Goal: Information Seeking & Learning: Learn about a topic

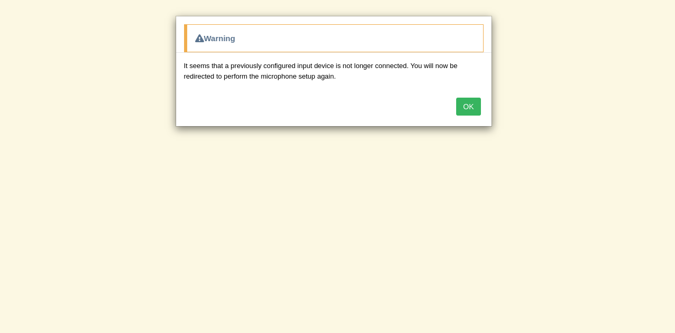
click at [478, 102] on button "OK" at bounding box center [468, 107] width 24 height 18
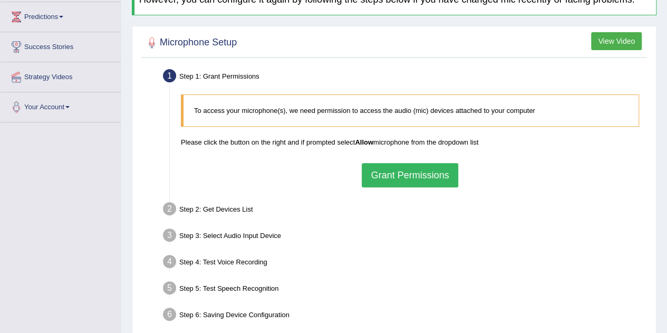
scroll to position [140, 0]
click at [414, 174] on button "Grant Permissions" at bounding box center [410, 175] width 96 height 24
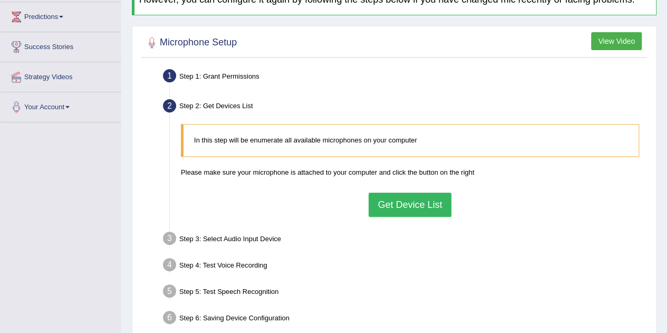
click at [415, 203] on button "Get Device List" at bounding box center [409, 204] width 82 height 24
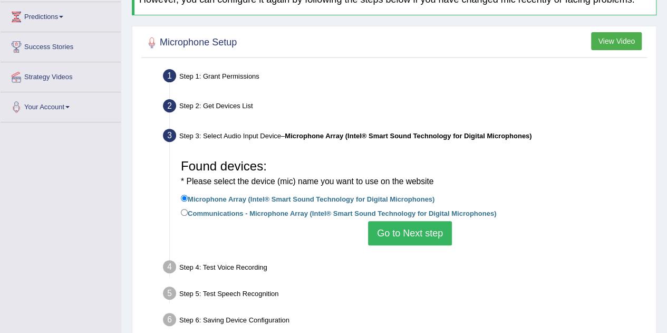
click at [410, 233] on button "Go to Next step" at bounding box center [410, 233] width 84 height 24
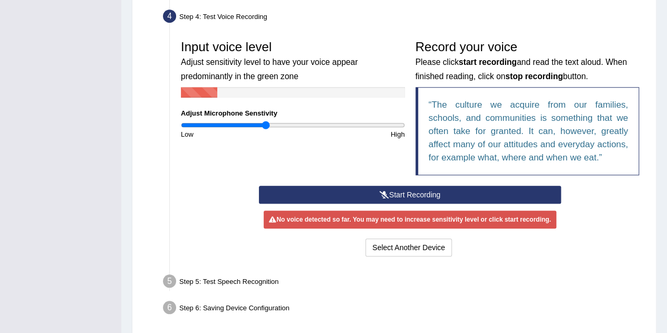
scroll to position [293, 0]
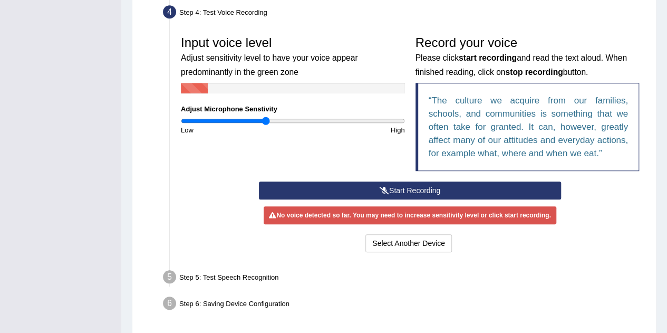
click at [422, 189] on button "Start Recording" at bounding box center [410, 190] width 302 height 18
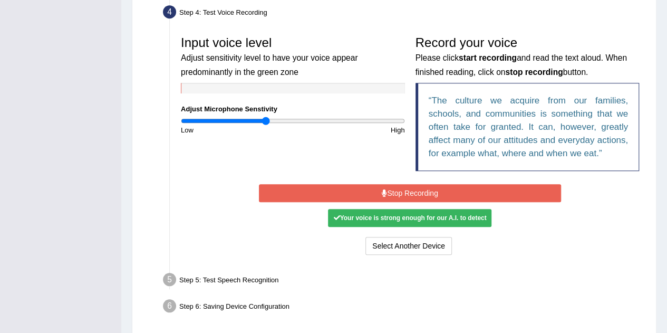
click at [431, 191] on button "Stop Recording" at bounding box center [410, 193] width 302 height 18
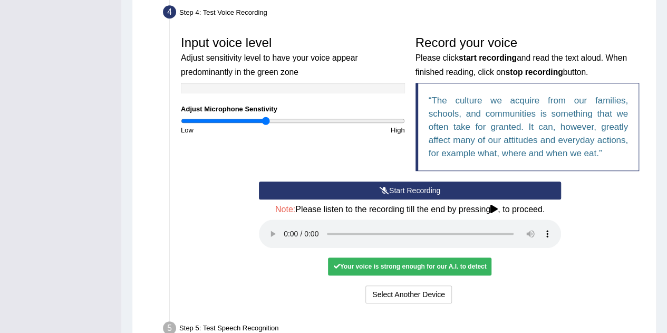
click at [405, 264] on div "Your voice is strong enough for our A.I. to detect" at bounding box center [409, 266] width 163 height 18
click at [392, 264] on div "Your voice is strong enough for our A.I. to detect" at bounding box center [409, 266] width 163 height 18
click at [396, 264] on div "Your voice is strong enough for our A.I. to detect" at bounding box center [409, 266] width 163 height 18
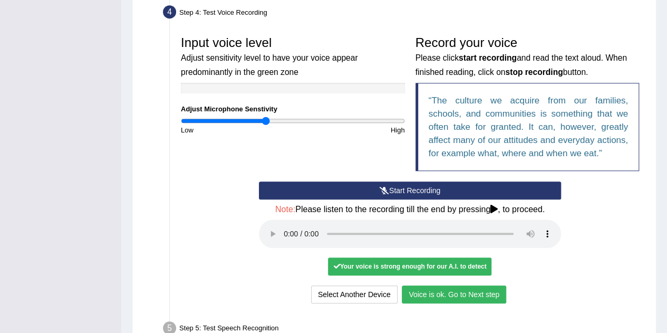
click at [441, 288] on button "Voice is ok. Go to Next step" at bounding box center [454, 294] width 104 height 18
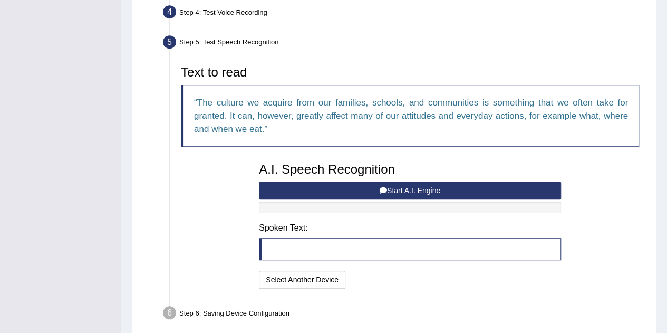
click at [414, 191] on button "Start A.I. Engine" at bounding box center [410, 190] width 302 height 18
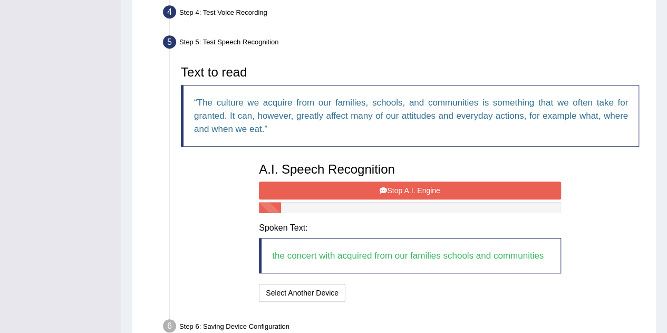
click at [439, 187] on button "Stop A.I. Engine" at bounding box center [410, 190] width 302 height 18
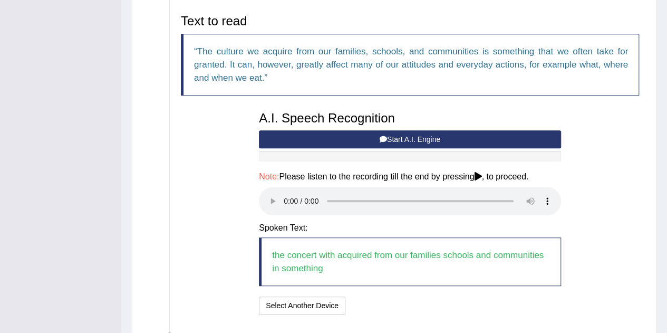
scroll to position [345, 0]
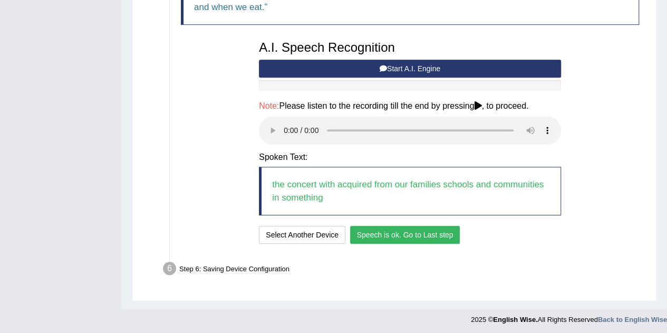
click at [416, 233] on button "Speech is ok. Go to Last step" at bounding box center [405, 235] width 110 height 18
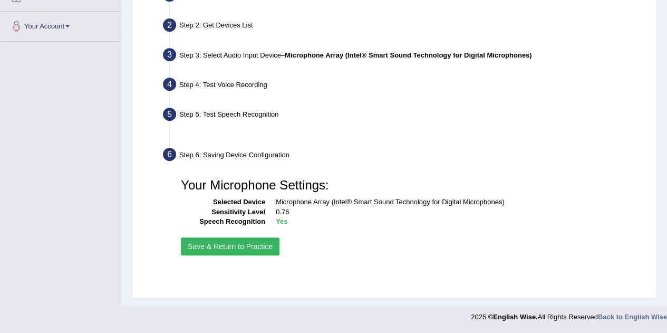
scroll to position [220, 0]
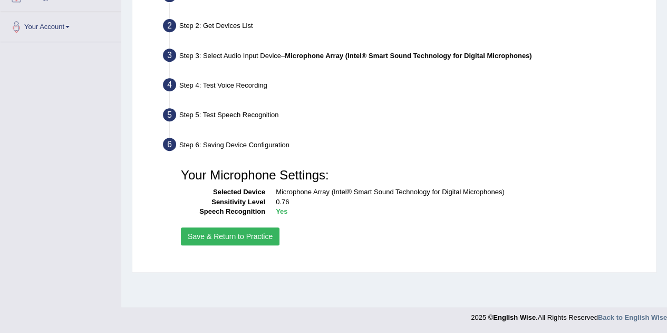
click at [240, 235] on button "Save & Return to Practice" at bounding box center [230, 236] width 99 height 18
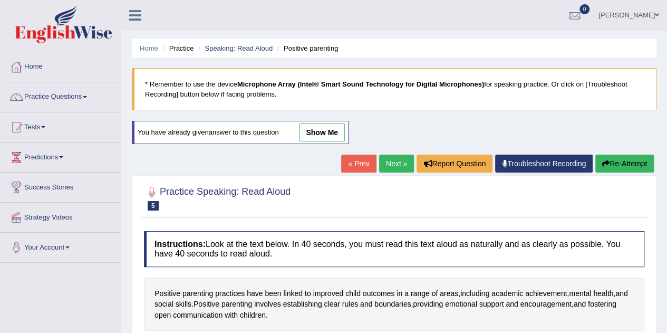
click at [87, 96] on span at bounding box center [85, 97] width 4 height 2
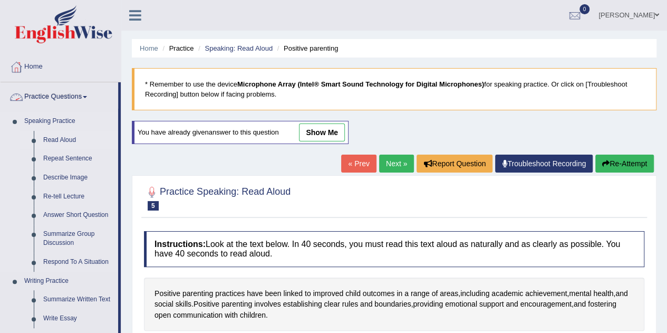
click at [79, 142] on link "Read Aloud" at bounding box center [78, 140] width 80 height 19
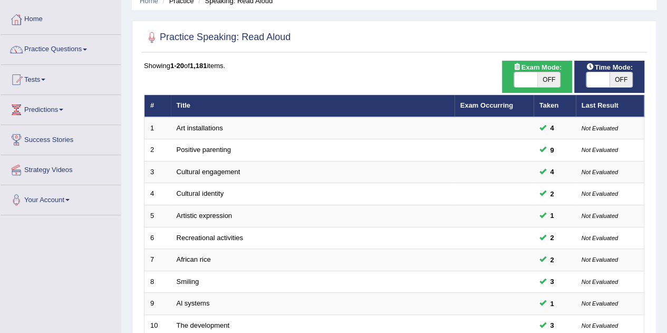
scroll to position [51, 0]
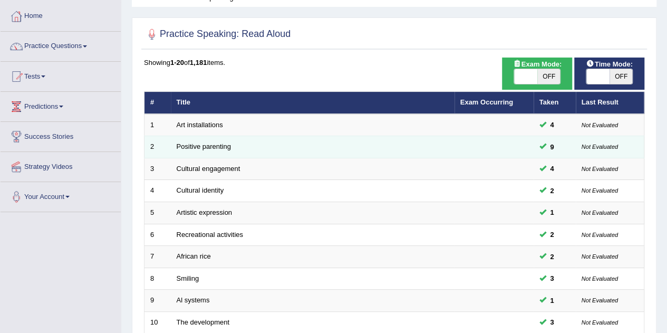
click at [614, 146] on small "Not Evaluated" at bounding box center [599, 146] width 36 height 6
click at [208, 145] on link "Positive parenting" at bounding box center [204, 146] width 54 height 8
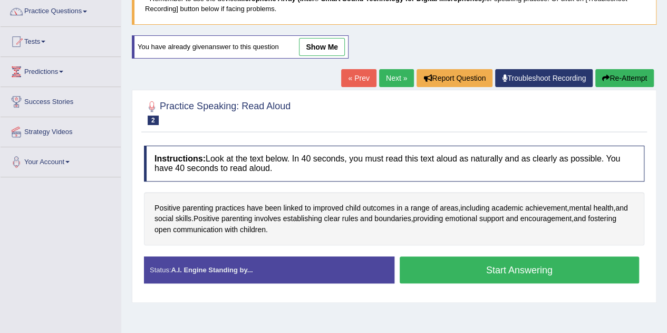
scroll to position [88, 0]
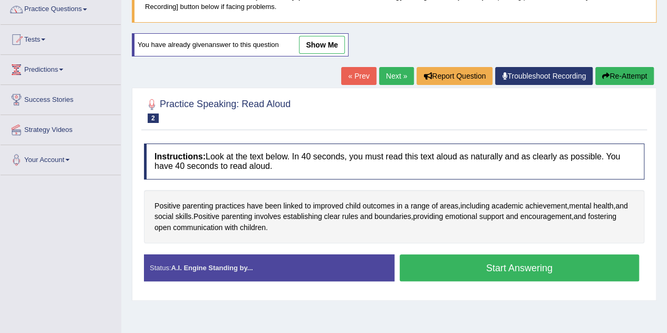
click at [322, 41] on link "show me" at bounding box center [322, 45] width 46 height 18
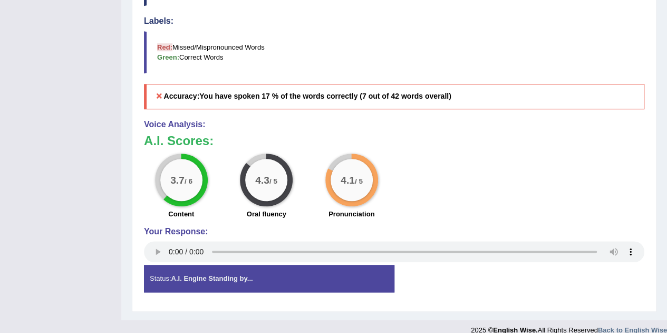
scroll to position [384, 0]
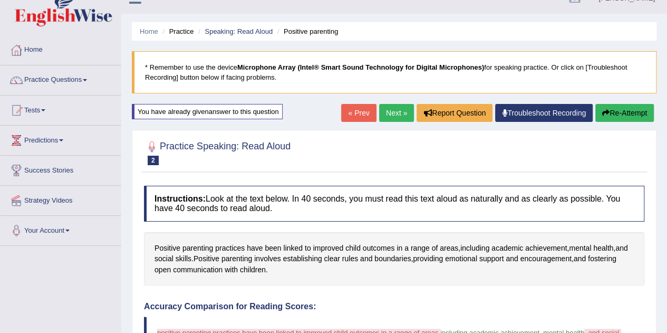
scroll to position [0, 0]
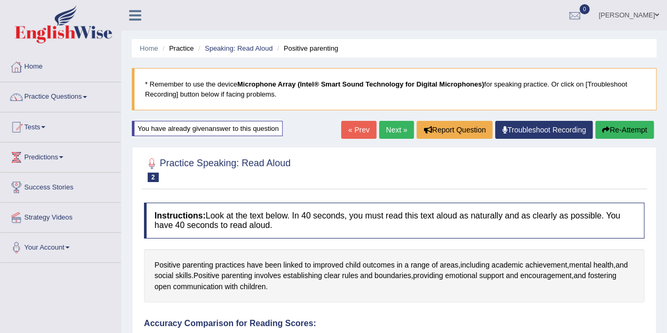
click at [87, 96] on span at bounding box center [85, 97] width 4 height 2
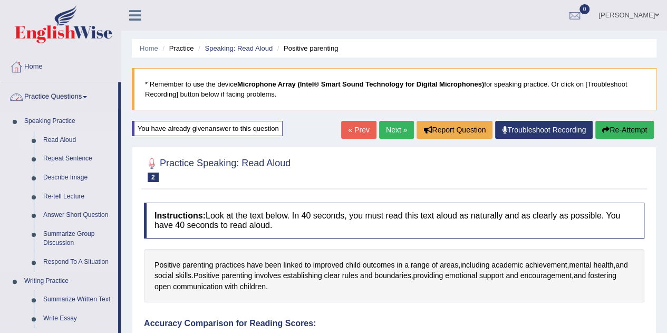
click at [78, 142] on link "Read Aloud" at bounding box center [78, 140] width 80 height 19
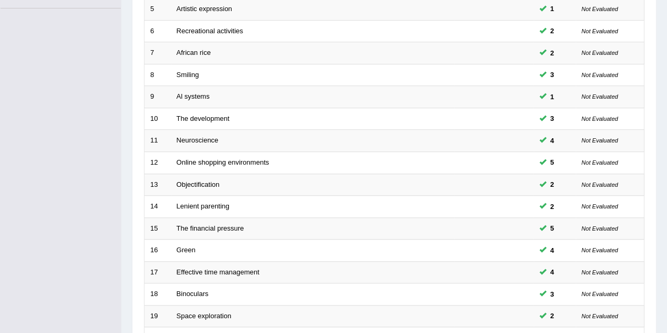
scroll to position [360, 0]
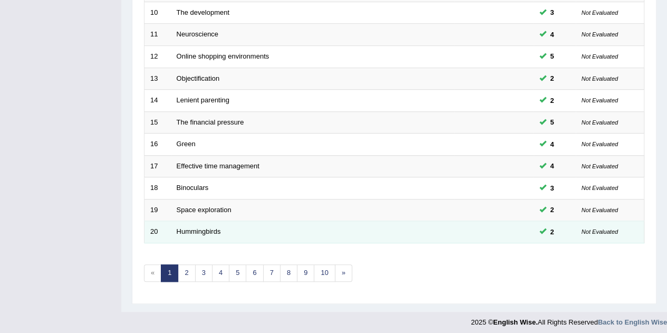
click at [617, 230] on small "Not Evaluated" at bounding box center [599, 231] width 36 height 6
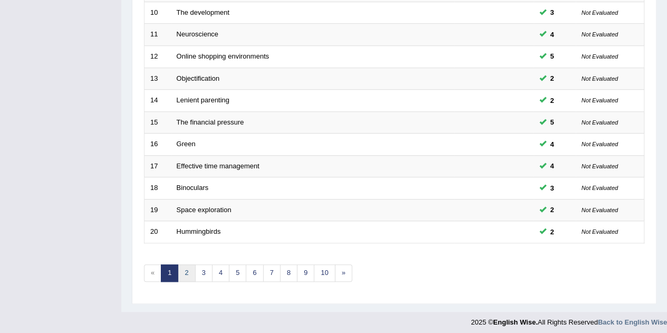
click at [186, 268] on link "2" at bounding box center [186, 272] width 17 height 17
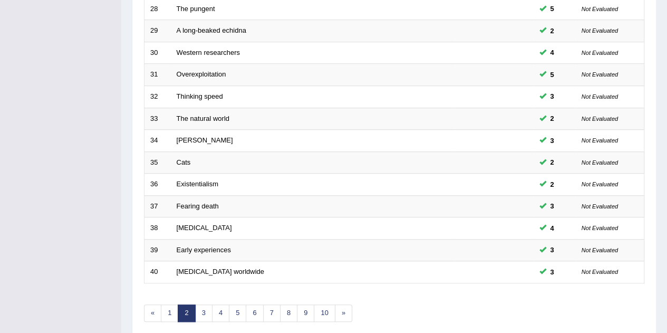
scroll to position [360, 0]
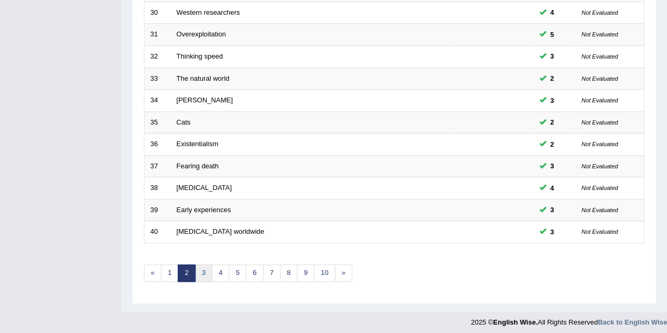
click at [202, 268] on link "3" at bounding box center [203, 272] width 17 height 17
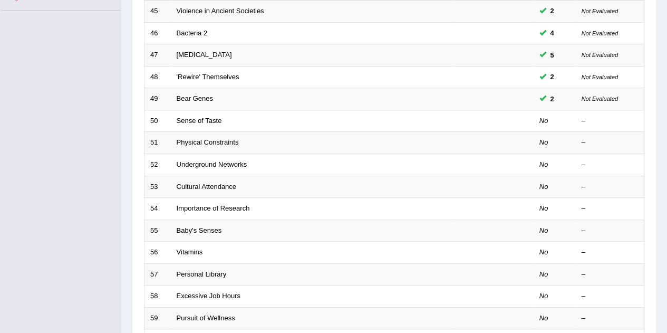
scroll to position [251, 0]
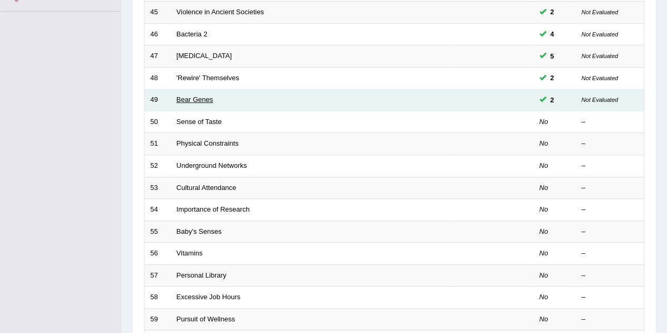
click at [202, 95] on link "Bear Genes" at bounding box center [195, 99] width 36 height 8
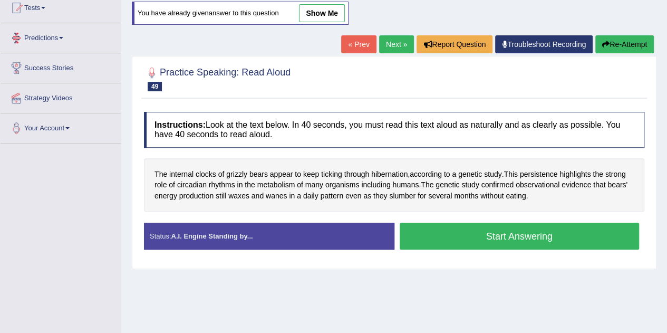
scroll to position [120, 0]
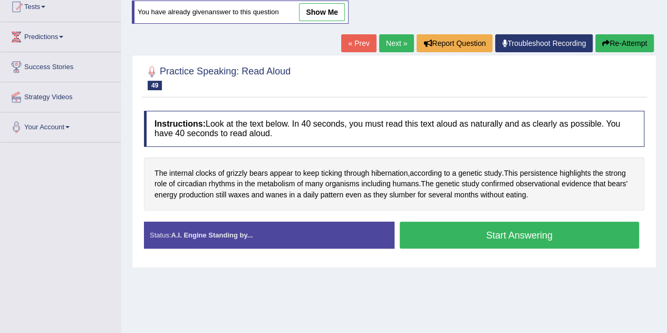
click at [321, 7] on link "show me" at bounding box center [322, 12] width 46 height 18
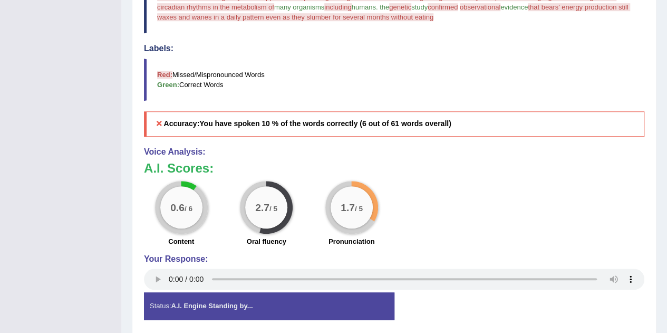
scroll to position [389, 0]
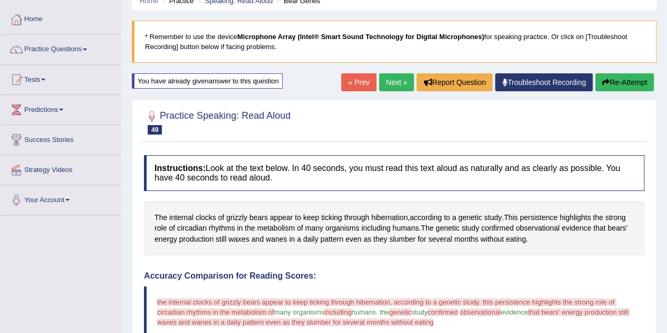
scroll to position [0, 0]
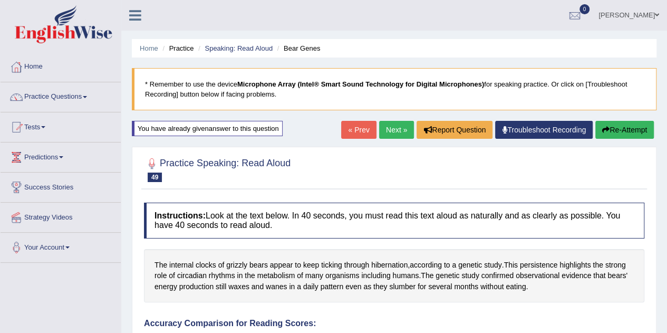
click at [45, 127] on span at bounding box center [43, 127] width 4 height 2
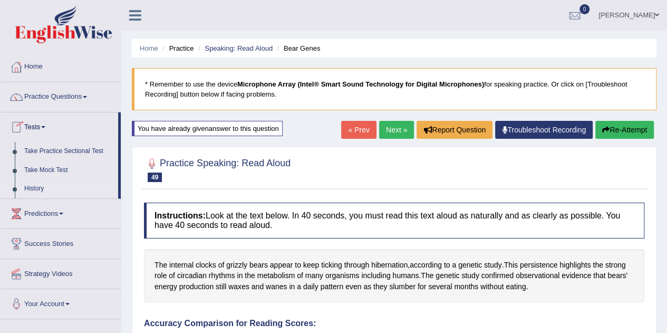
click at [24, 197] on link "History" at bounding box center [69, 188] width 99 height 19
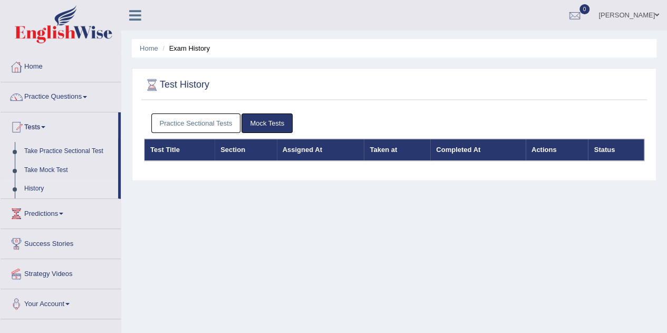
click at [181, 125] on link "Practice Sectional Tests" at bounding box center [196, 123] width 90 height 20
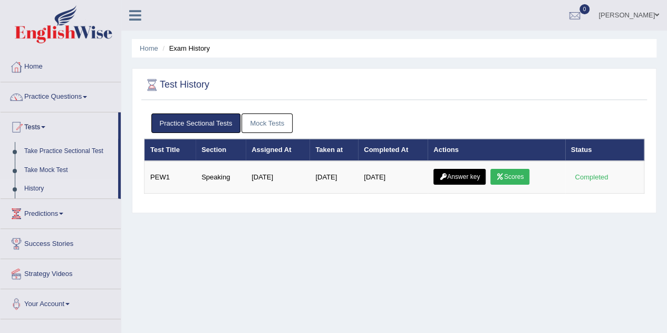
click at [45, 127] on span at bounding box center [43, 127] width 4 height 2
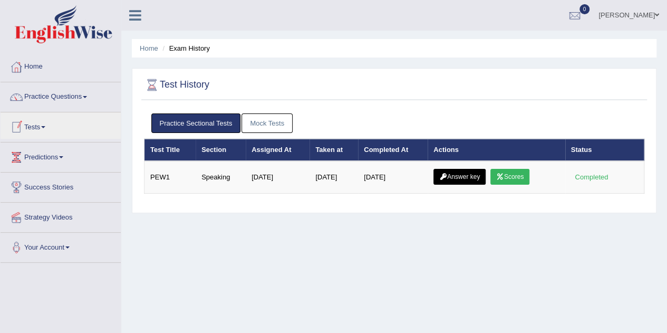
click at [52, 93] on link "Practice Questions" at bounding box center [61, 95] width 120 height 26
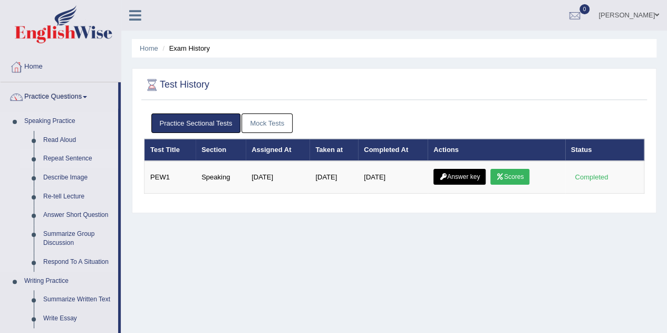
click at [60, 157] on link "Repeat Sentence" at bounding box center [78, 158] width 80 height 19
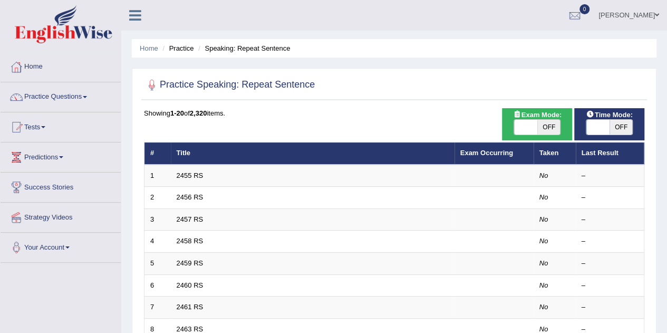
click at [87, 96] on span at bounding box center [85, 97] width 4 height 2
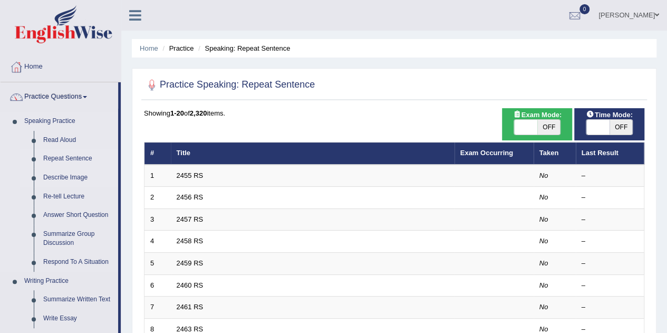
click at [58, 177] on link "Describe Image" at bounding box center [78, 177] width 80 height 19
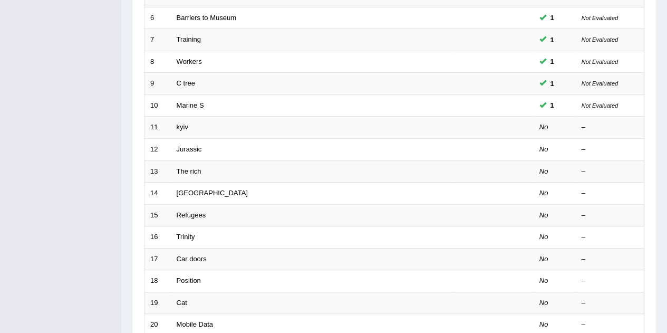
scroll to position [267, 0]
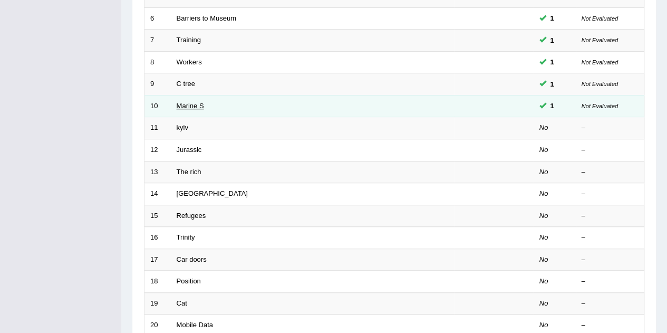
click at [200, 102] on link "Marine S" at bounding box center [190, 106] width 27 height 8
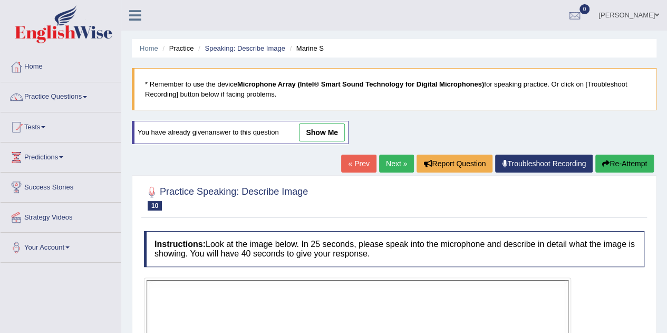
click at [23, 66] on div at bounding box center [16, 67] width 16 height 16
